Goal: Task Accomplishment & Management: Use online tool/utility

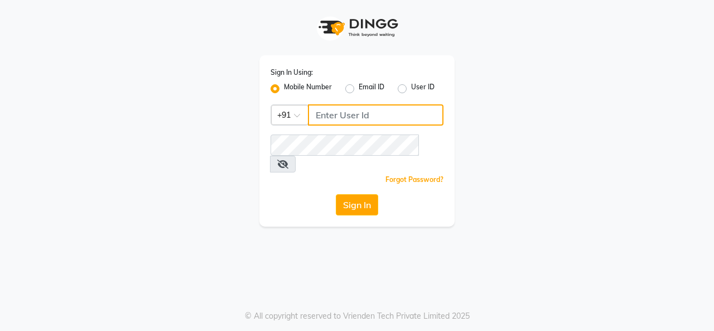
type input "9890515197"
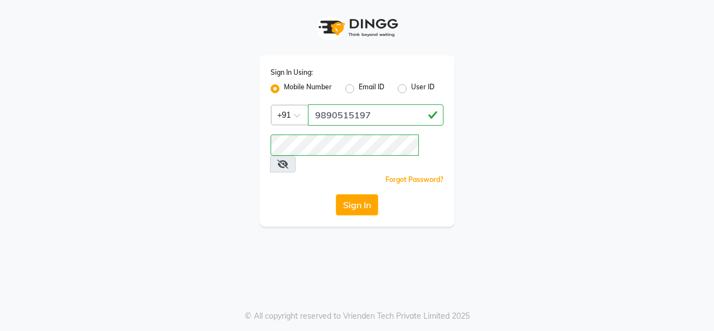
click at [367, 285] on div "Sign In Using: Mobile Number Email ID User ID Country Code × [PHONE_NUMBER] Rem…" at bounding box center [357, 165] width 714 height 331
click at [350, 194] on button "Sign In" at bounding box center [357, 204] width 42 height 21
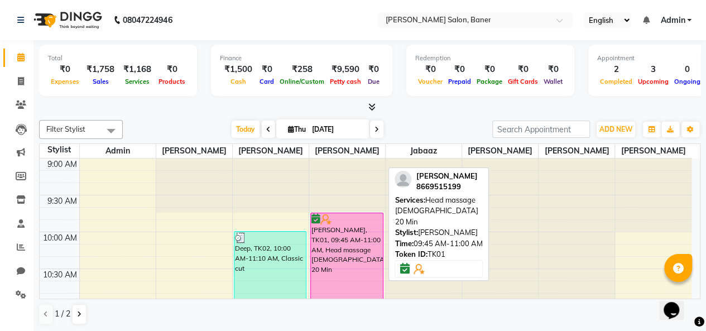
scroll to position [56, 0]
